Goal: Information Seeking & Learning: Learn about a topic

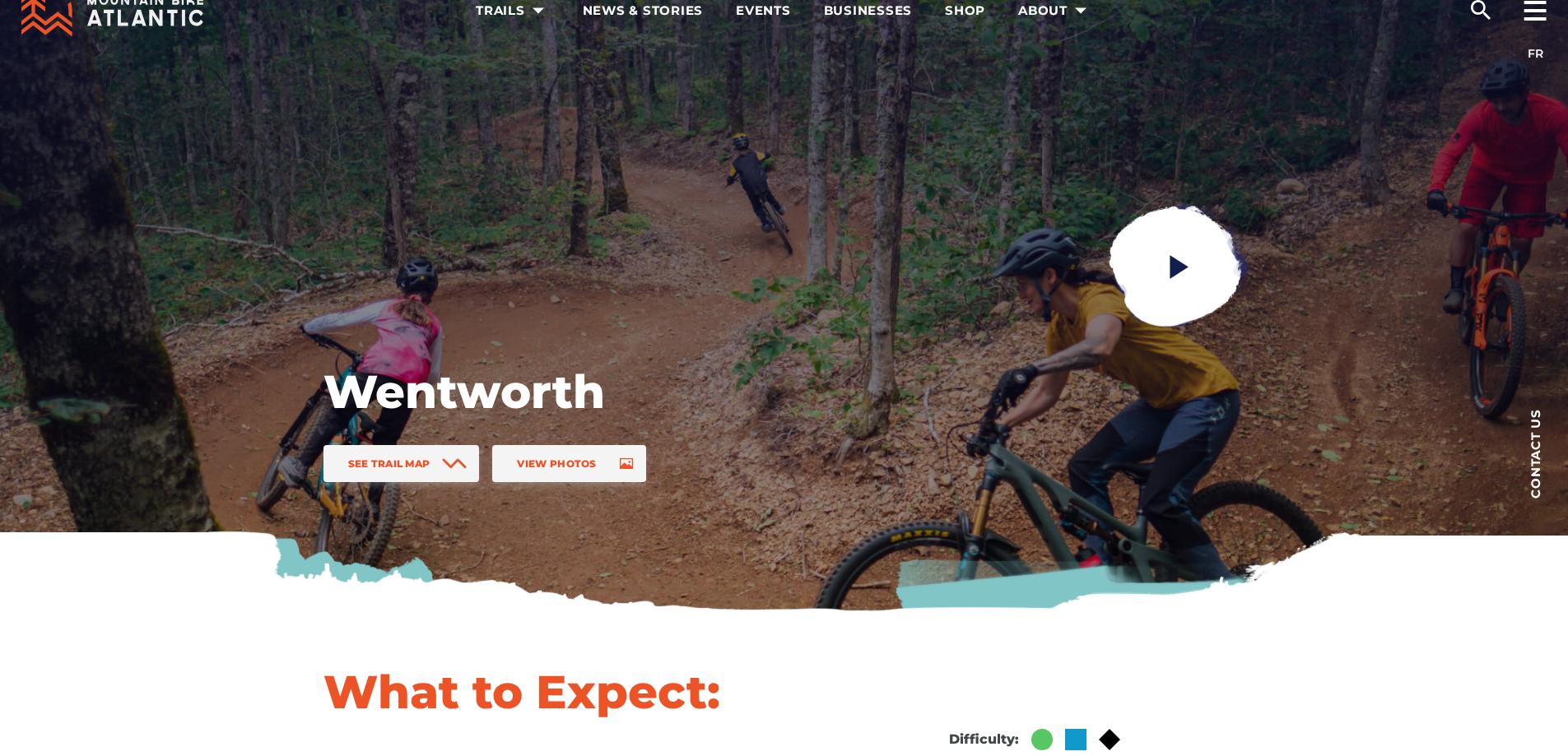
scroll to position [83, 0]
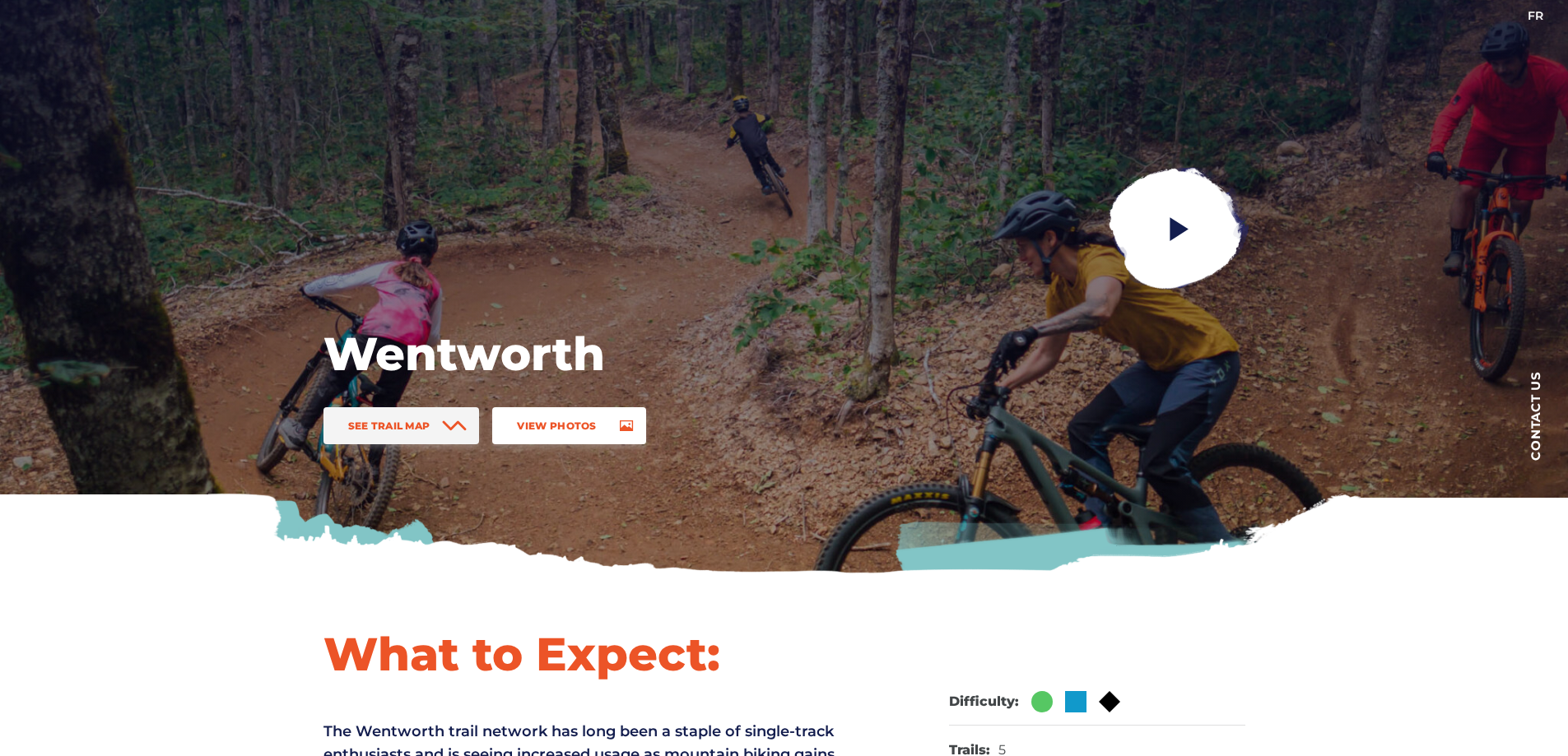
click at [592, 433] on link "View Photos" at bounding box center [569, 426] width 153 height 37
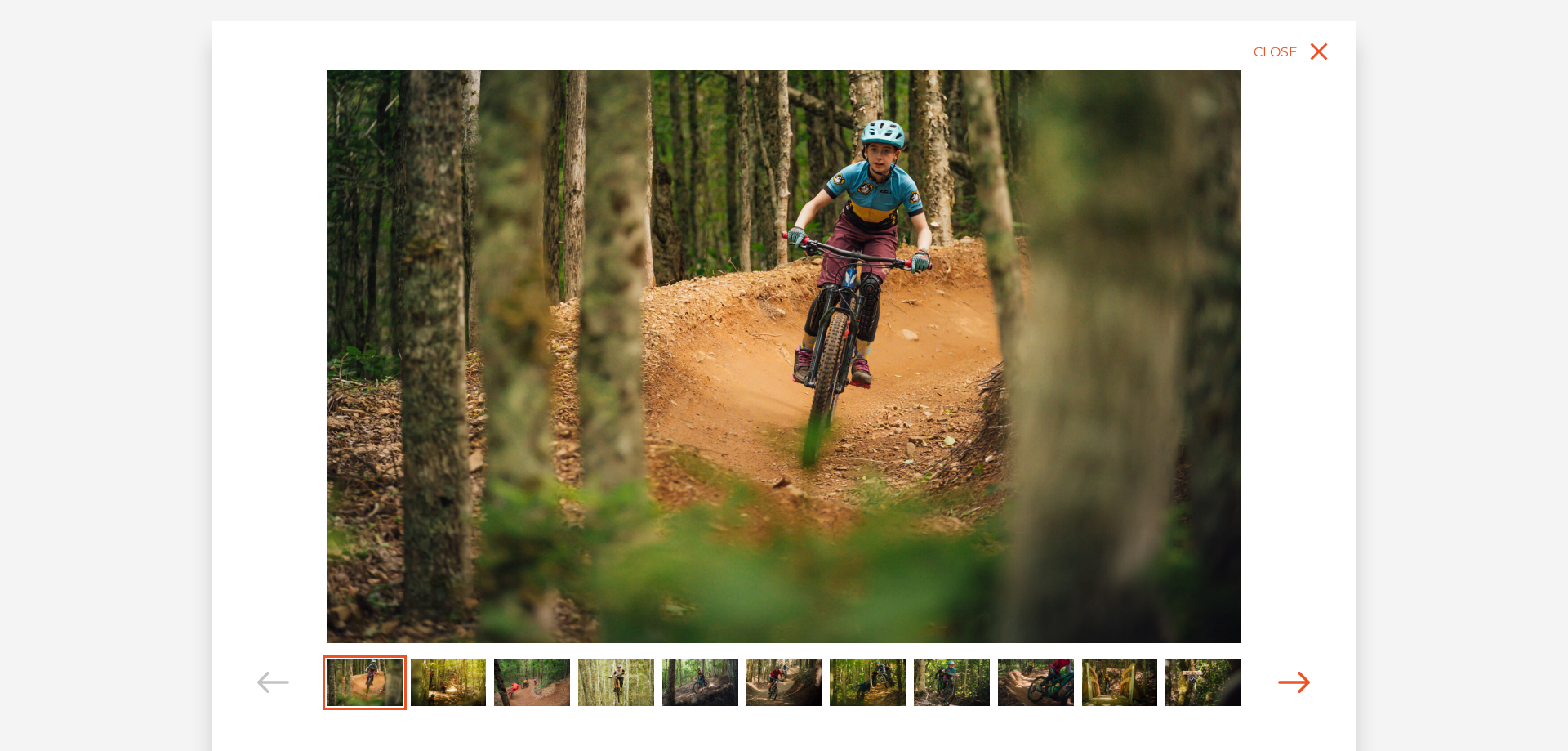
click at [1284, 683] on icon "Carousel Navigation" at bounding box center [1294, 683] width 32 height 22
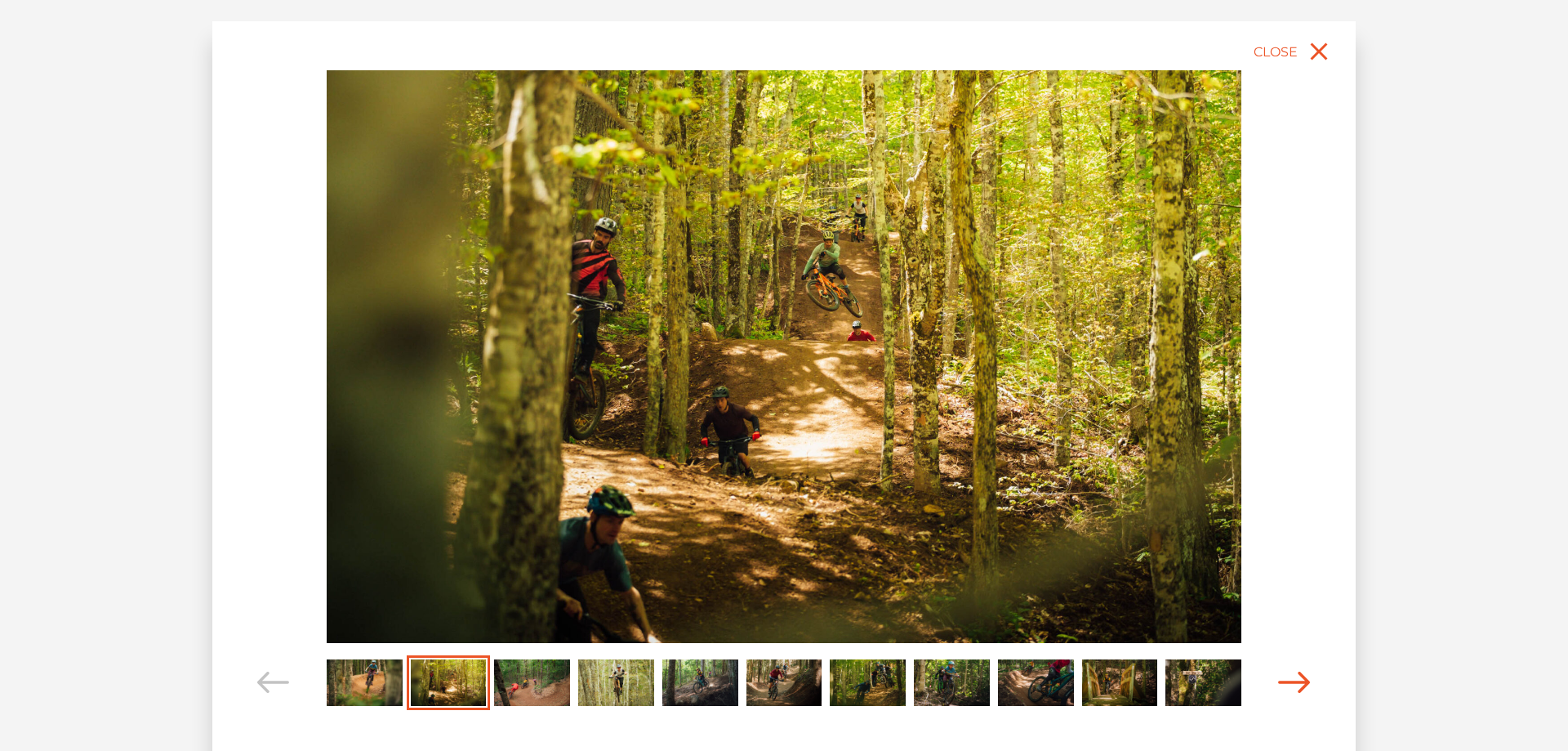
click at [1288, 681] on icon "Carousel Navigation" at bounding box center [1294, 683] width 32 height 22
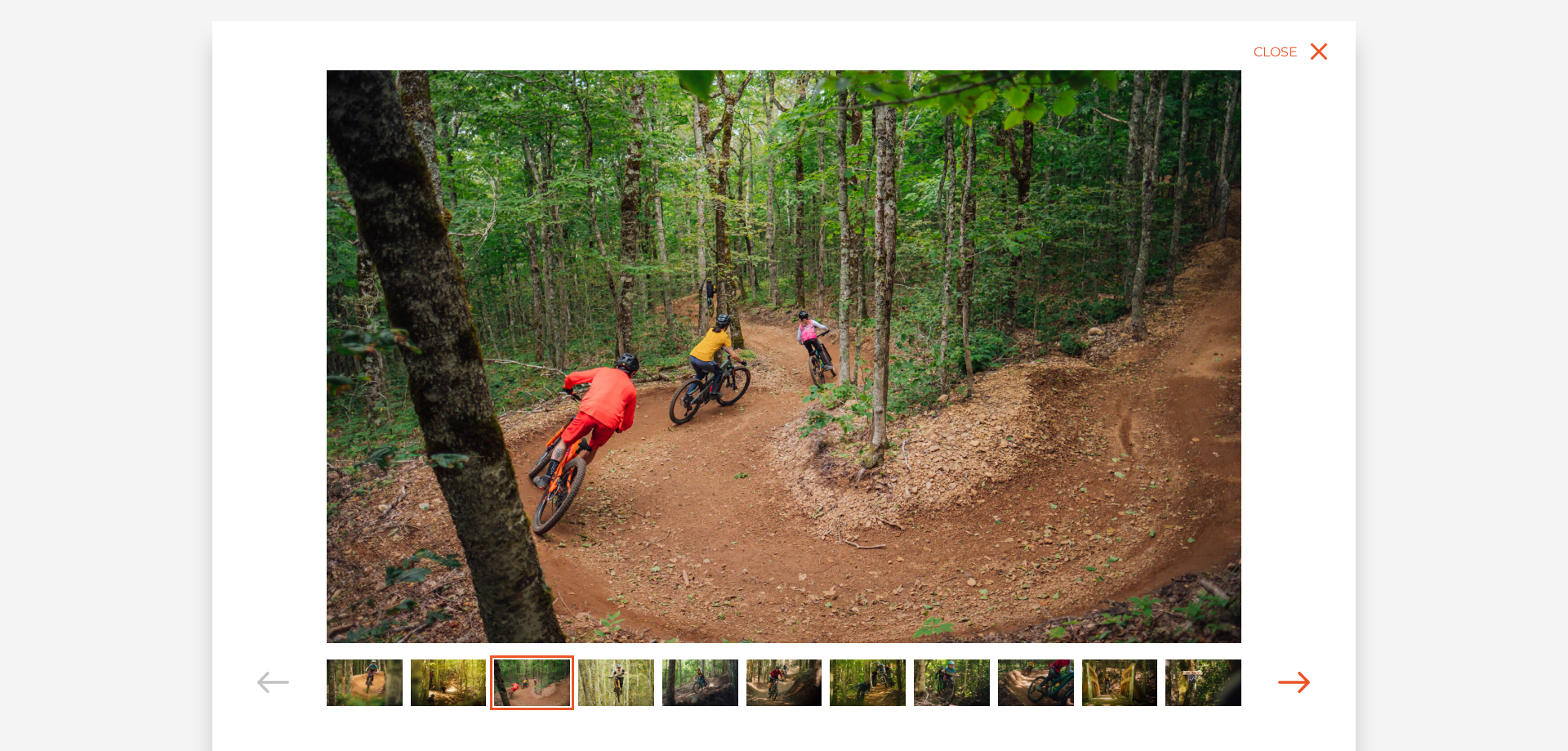
click at [1288, 681] on icon "Carousel Navigation" at bounding box center [1294, 683] width 32 height 22
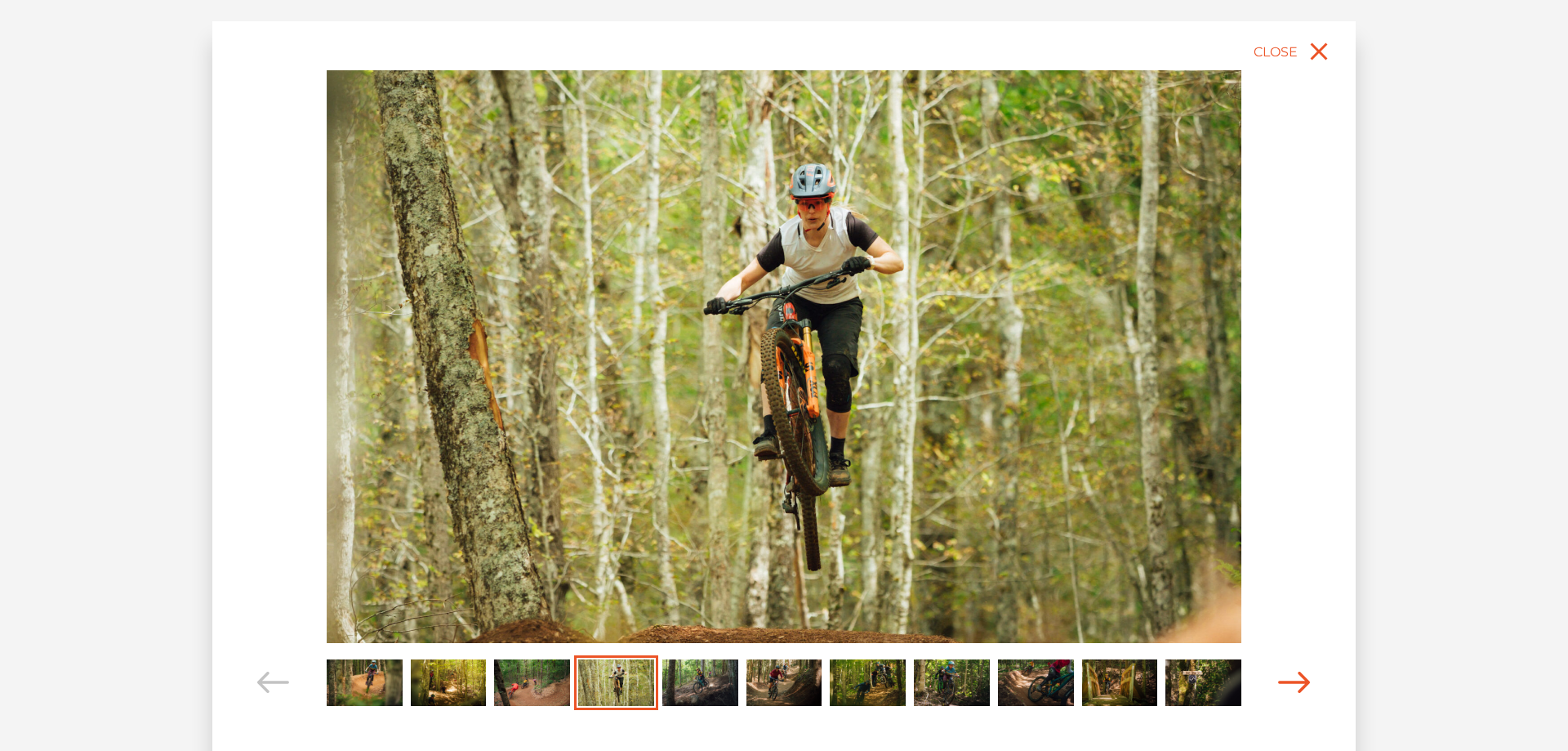
click at [1288, 681] on icon "Carousel Navigation" at bounding box center [1294, 683] width 32 height 22
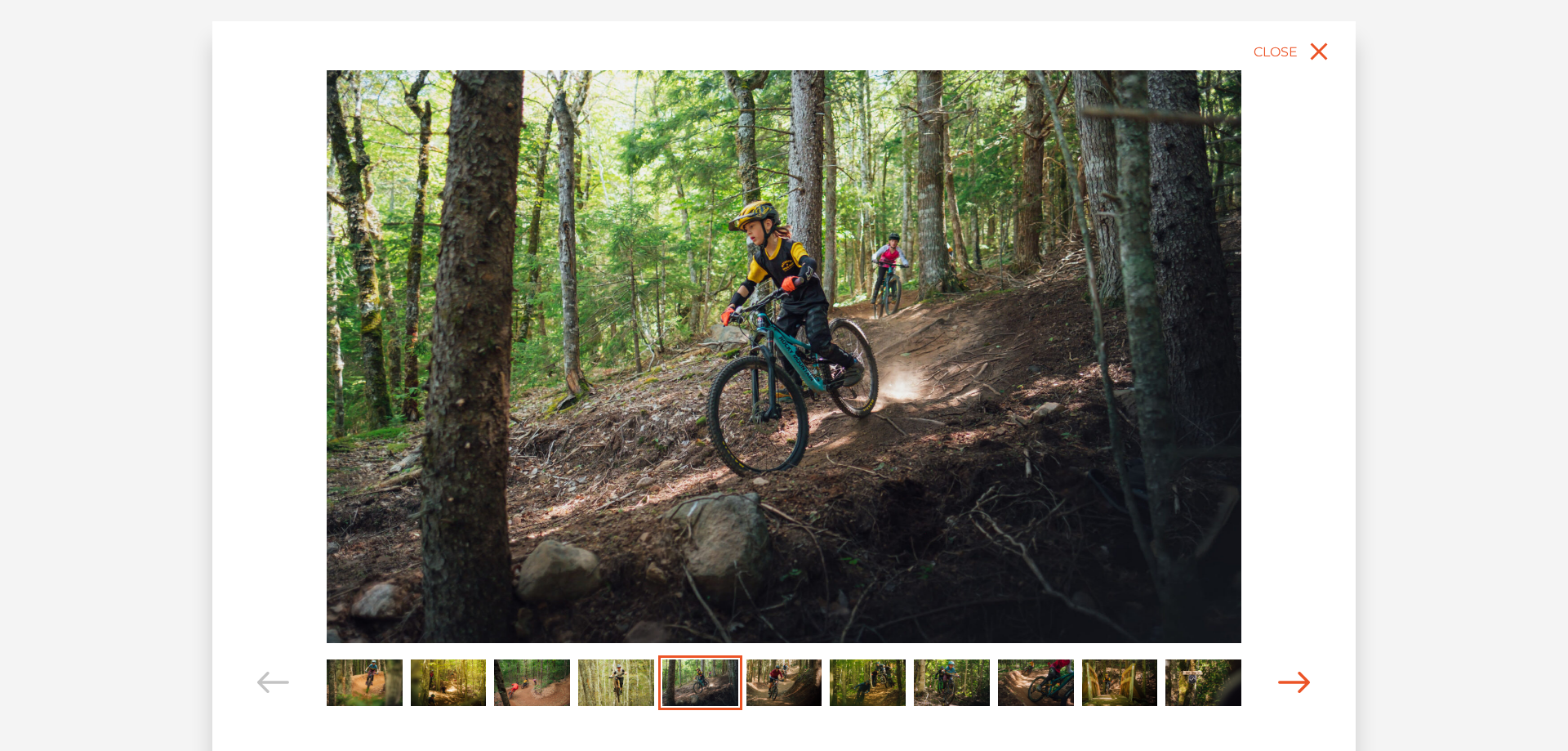
click at [1288, 681] on icon "Carousel Navigation" at bounding box center [1294, 683] width 32 height 22
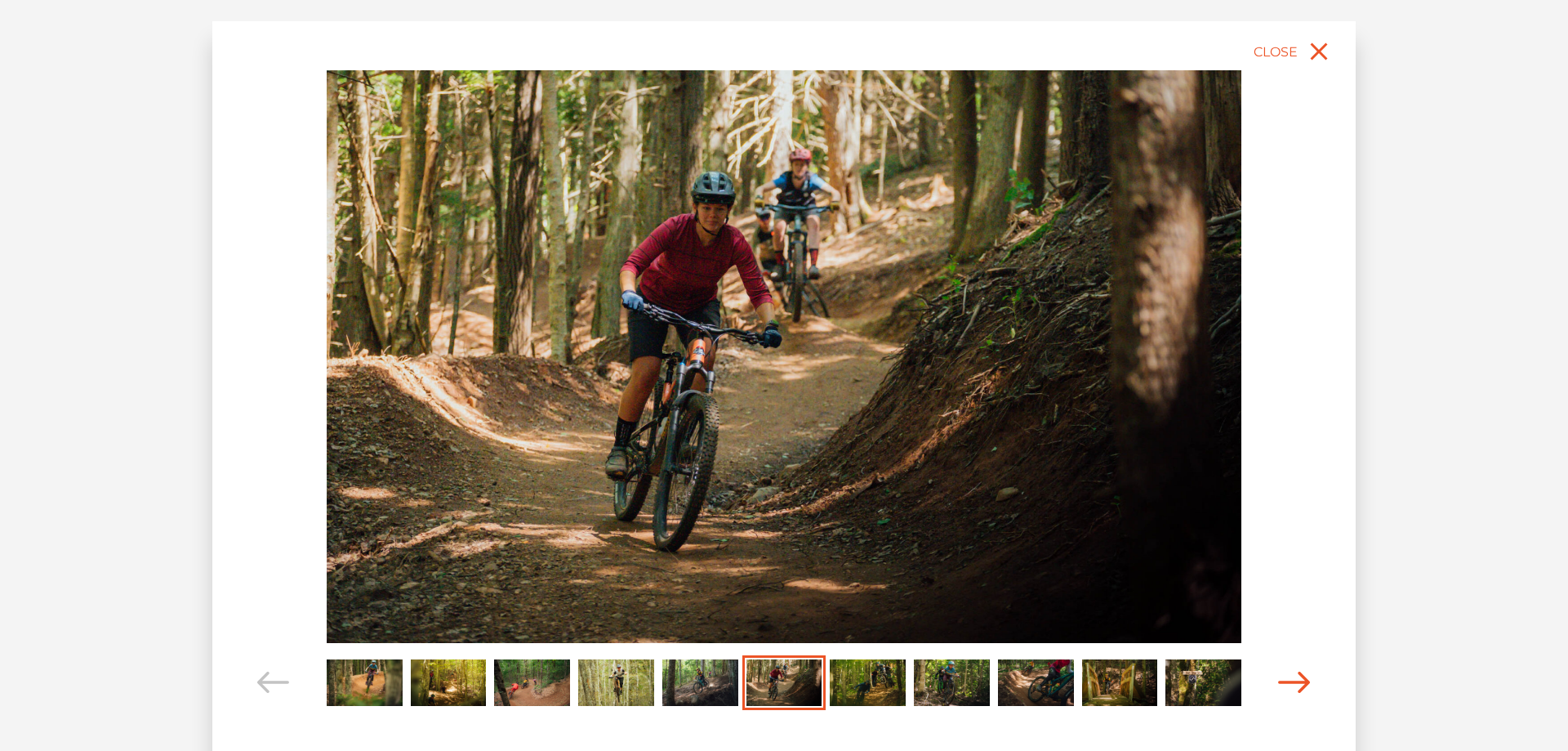
click at [1288, 681] on icon "Carousel Navigation" at bounding box center [1294, 683] width 32 height 22
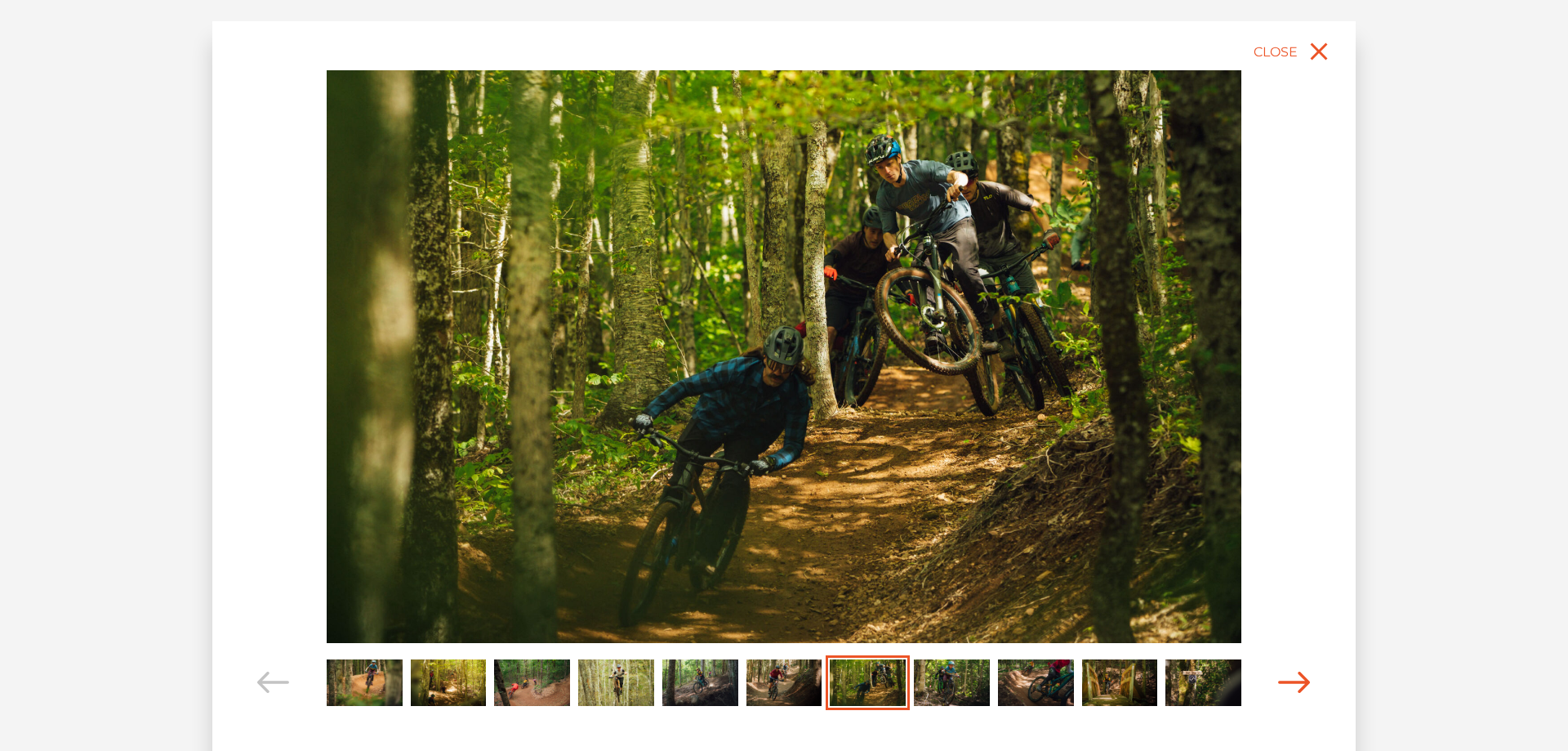
click at [1288, 681] on icon "Carousel Navigation" at bounding box center [1294, 683] width 32 height 22
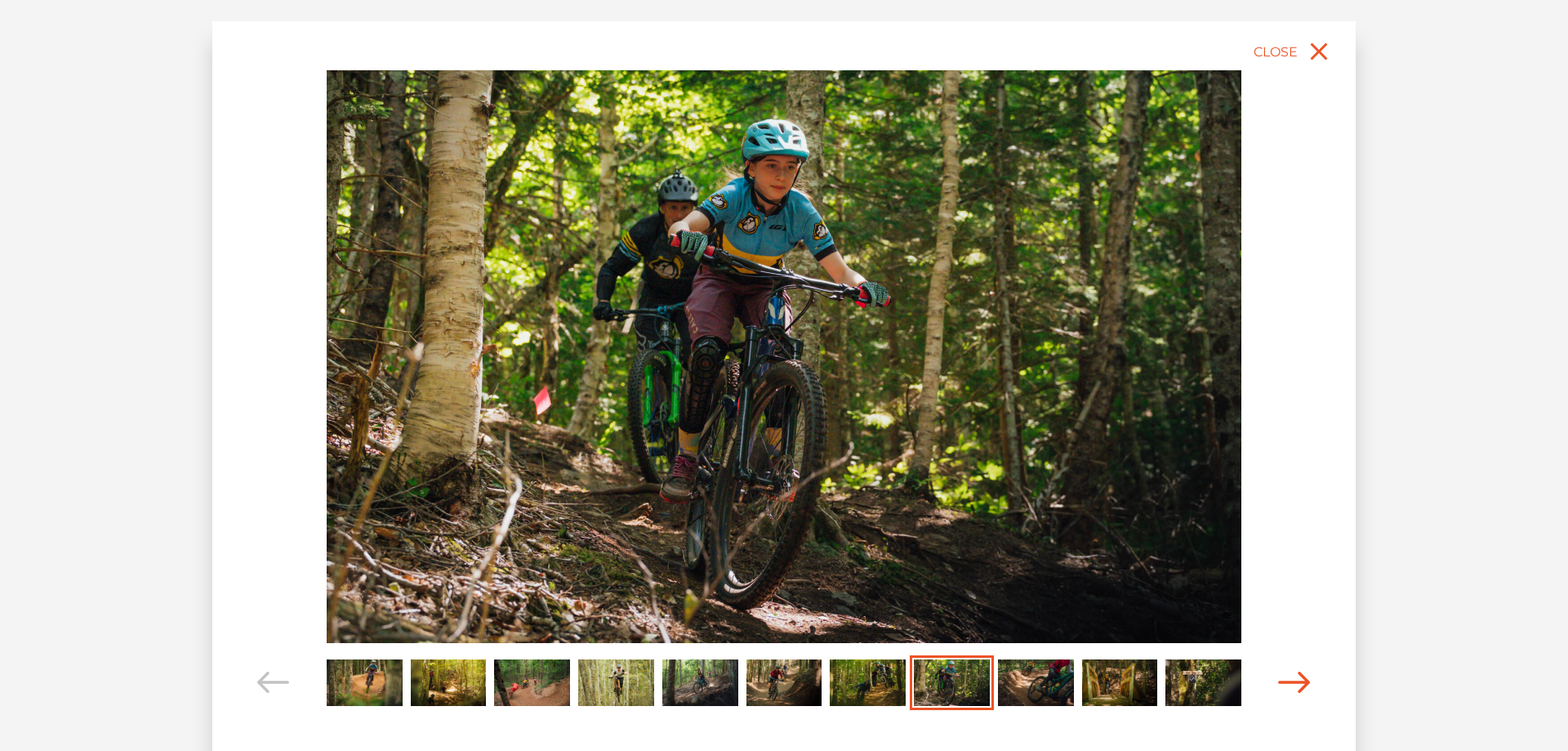
click at [1288, 681] on icon "Carousel Navigation" at bounding box center [1294, 683] width 32 height 22
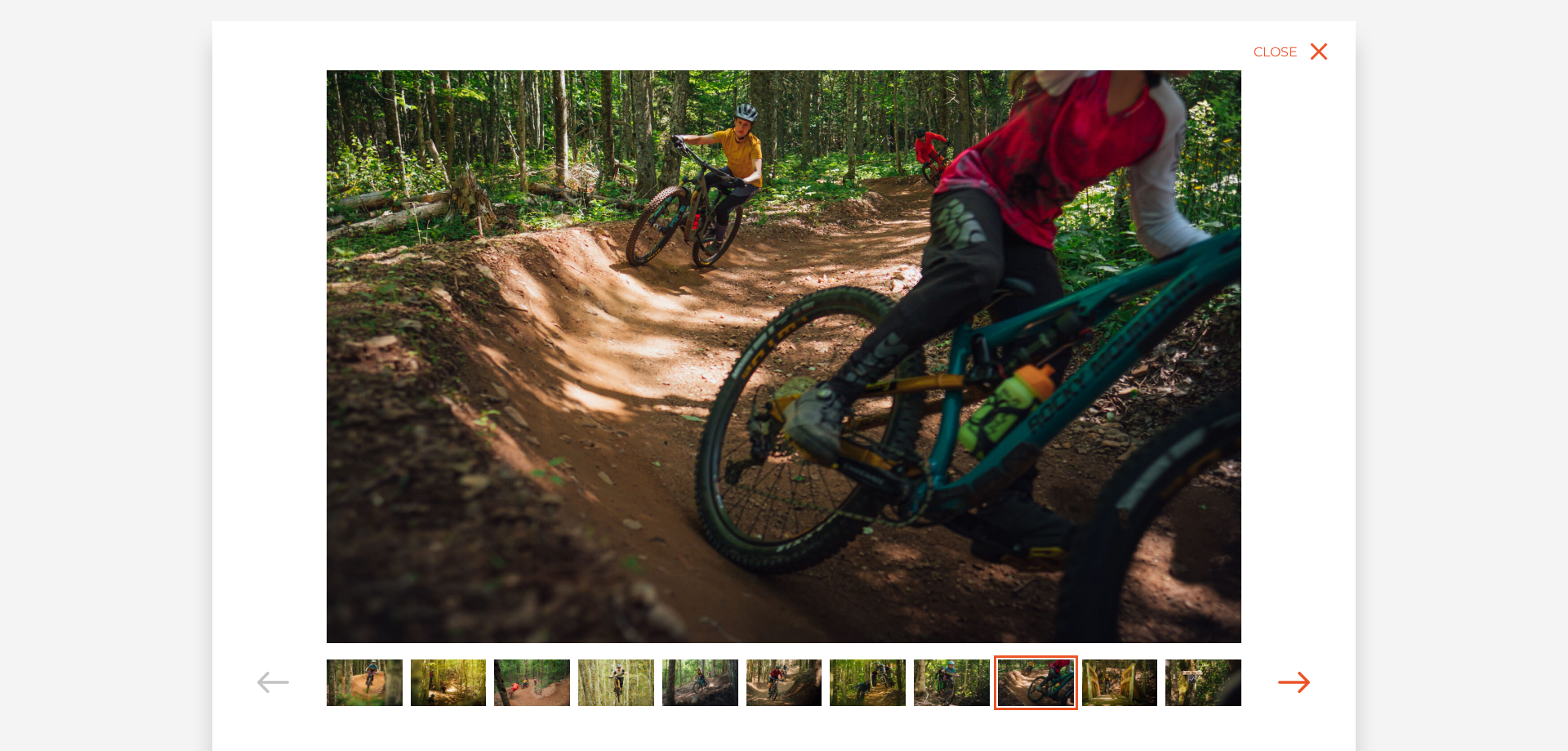
click at [1288, 681] on icon "Carousel Navigation" at bounding box center [1294, 683] width 32 height 22
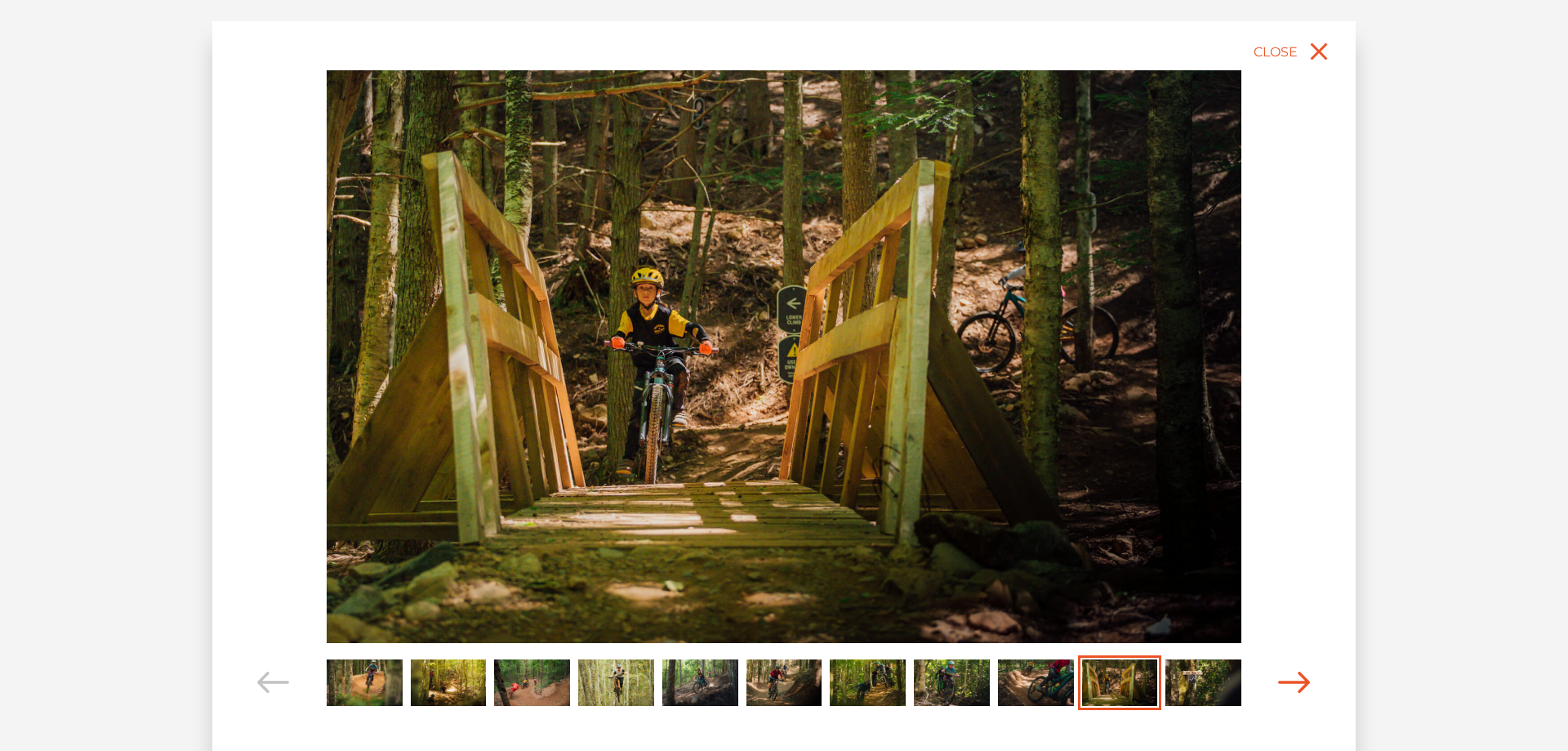
click at [1288, 681] on icon "Carousel Navigation" at bounding box center [1294, 683] width 32 height 22
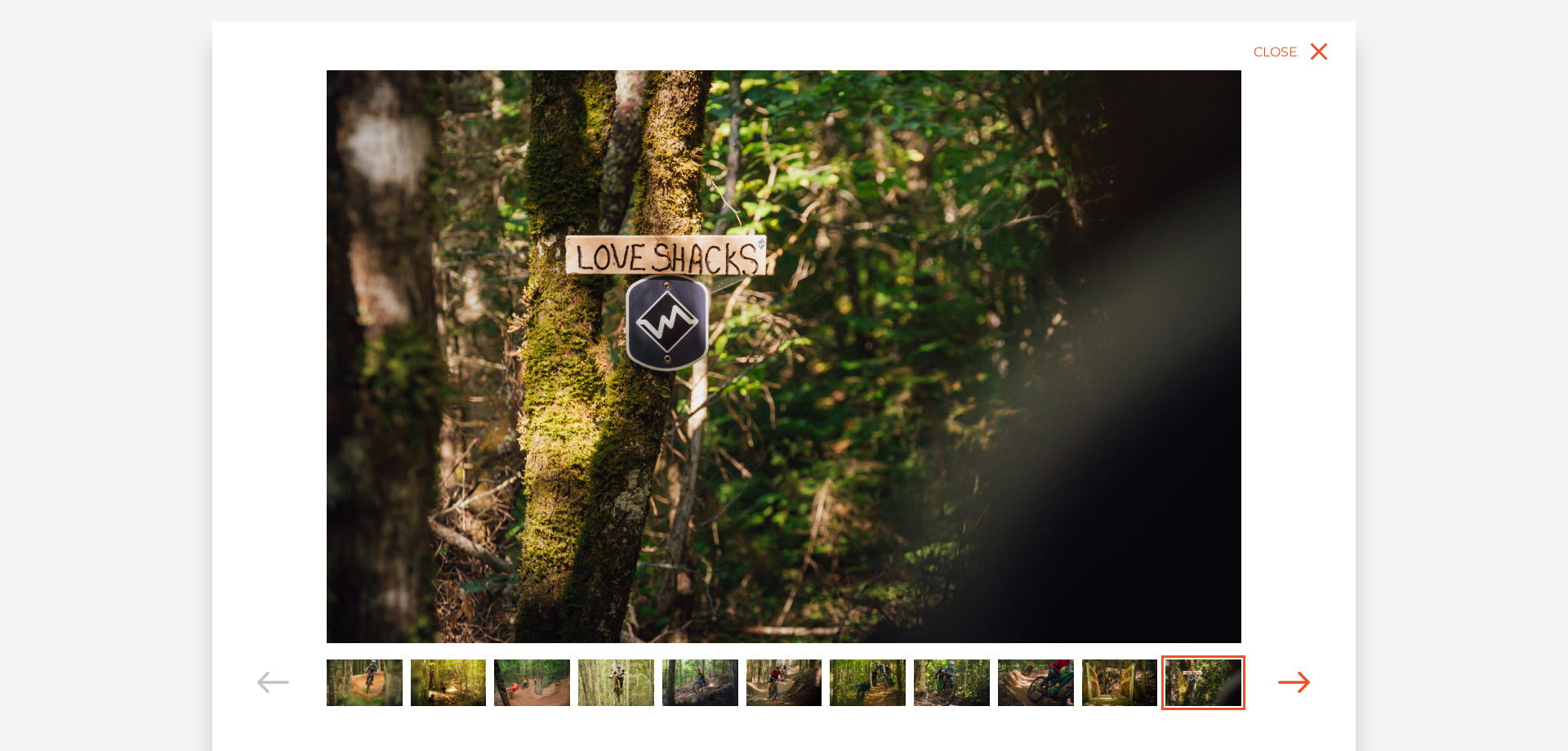
click at [1288, 681] on icon "Carousel Navigation" at bounding box center [1294, 683] width 32 height 22
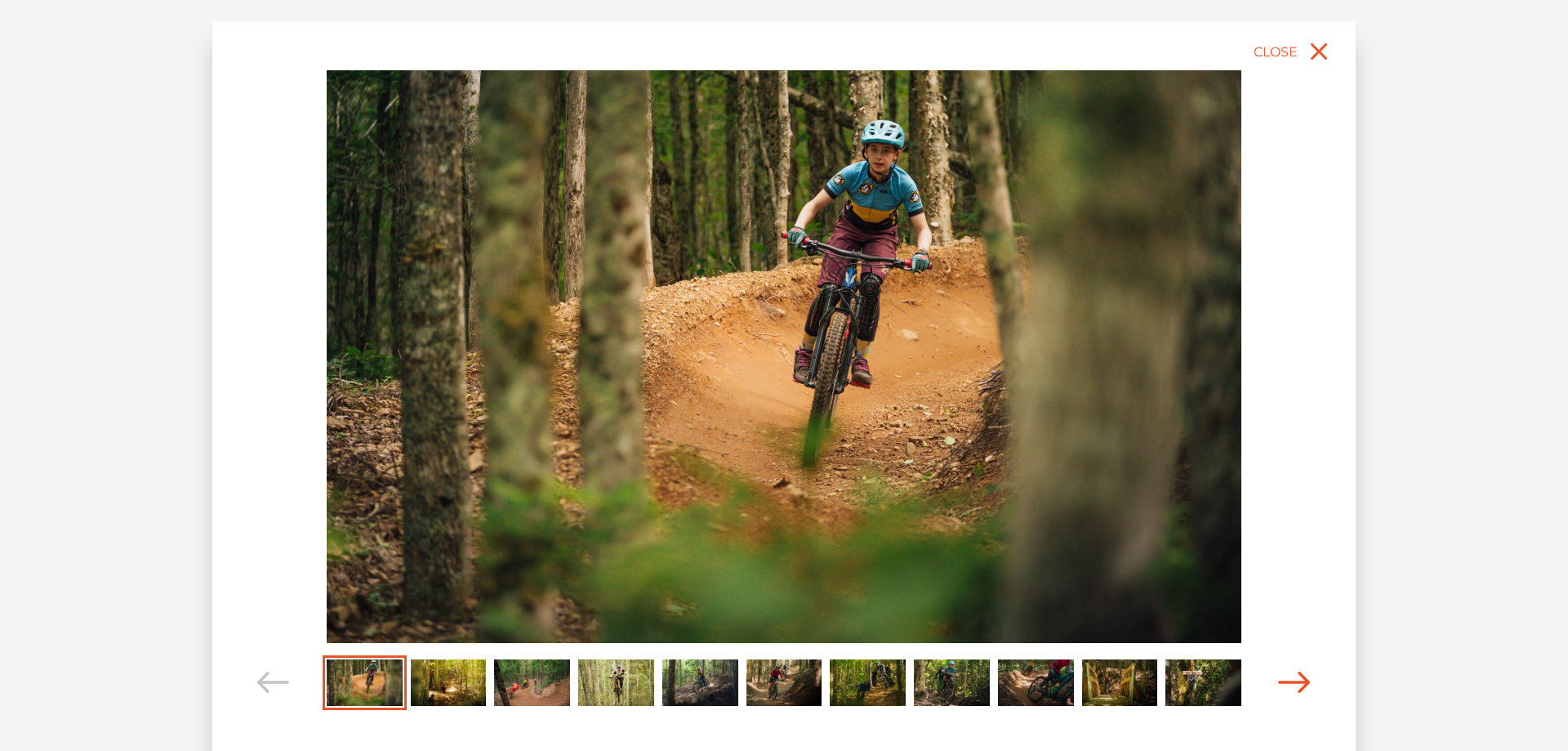
click at [1288, 681] on icon "Carousel Navigation" at bounding box center [1294, 683] width 32 height 22
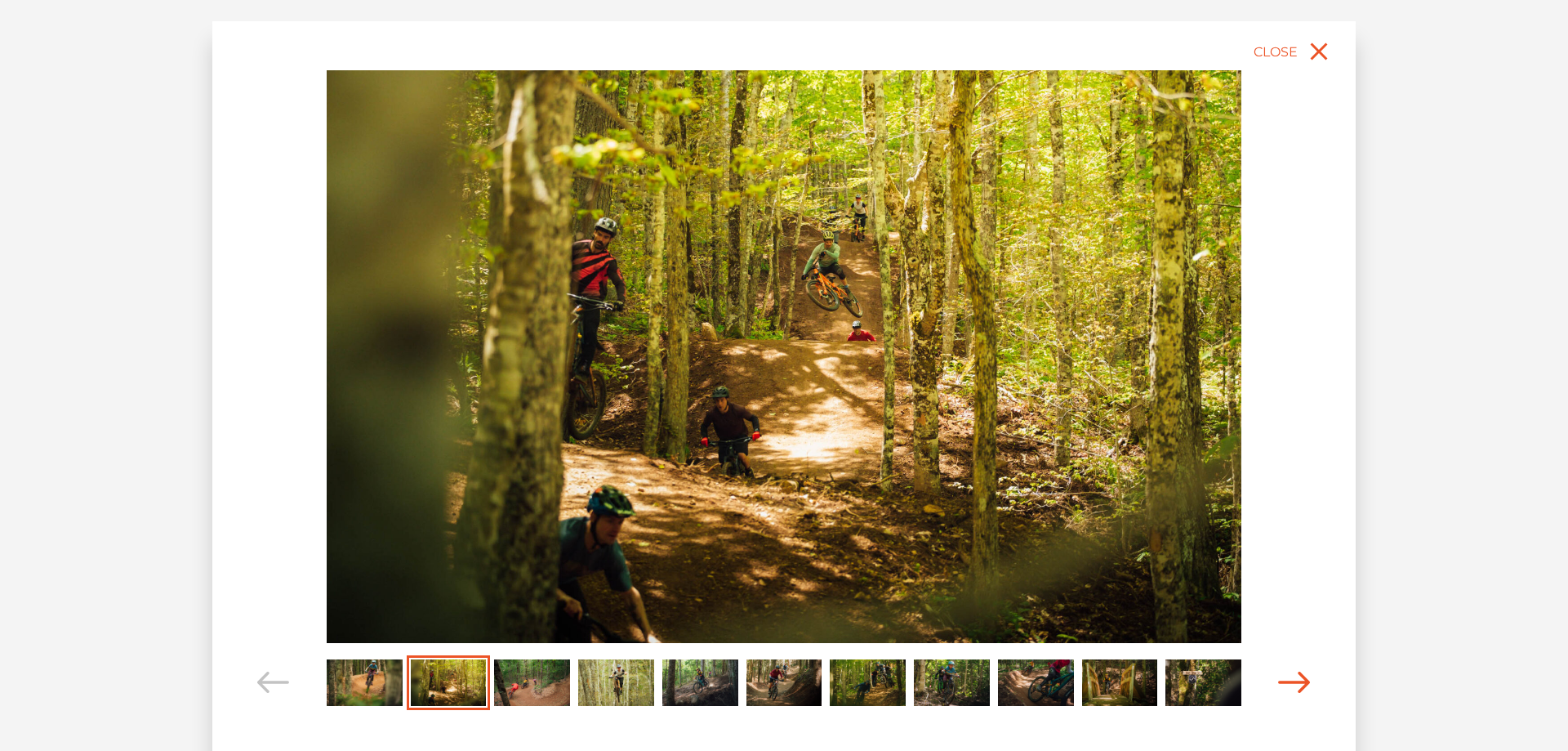
click at [1288, 681] on icon "Carousel Navigation" at bounding box center [1294, 683] width 32 height 22
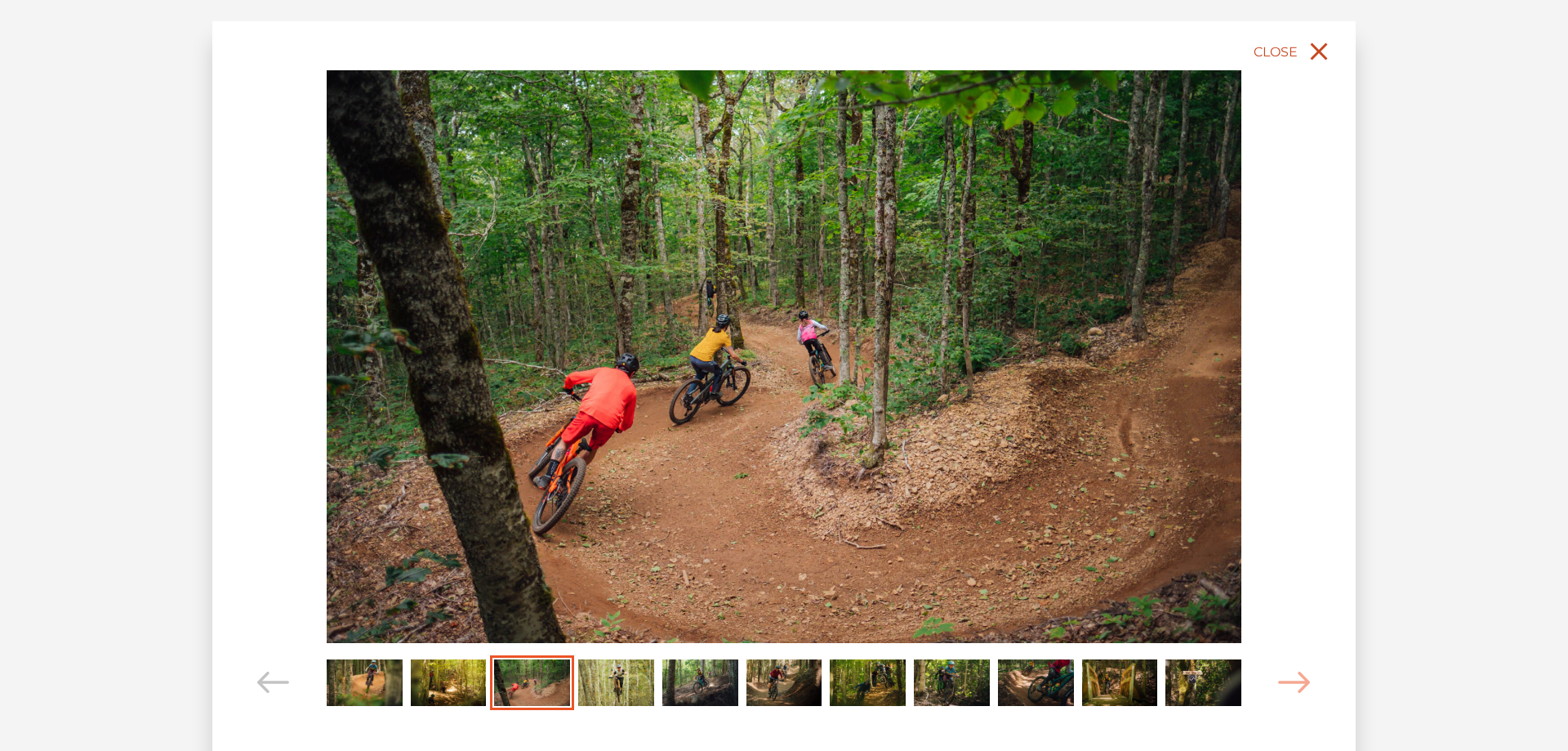
click at [1307, 48] on icon "close" at bounding box center [1319, 52] width 29 height 29
